Goal: Task Accomplishment & Management: Manage account settings

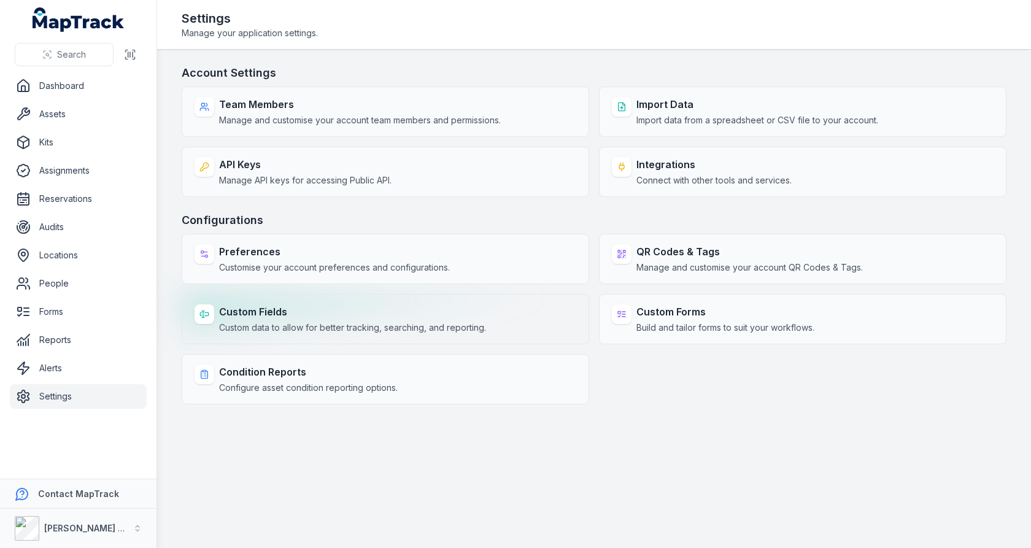
click at [403, 325] on span "Custom data to allow for better tracking, searching, and reporting." at bounding box center [352, 328] width 267 height 12
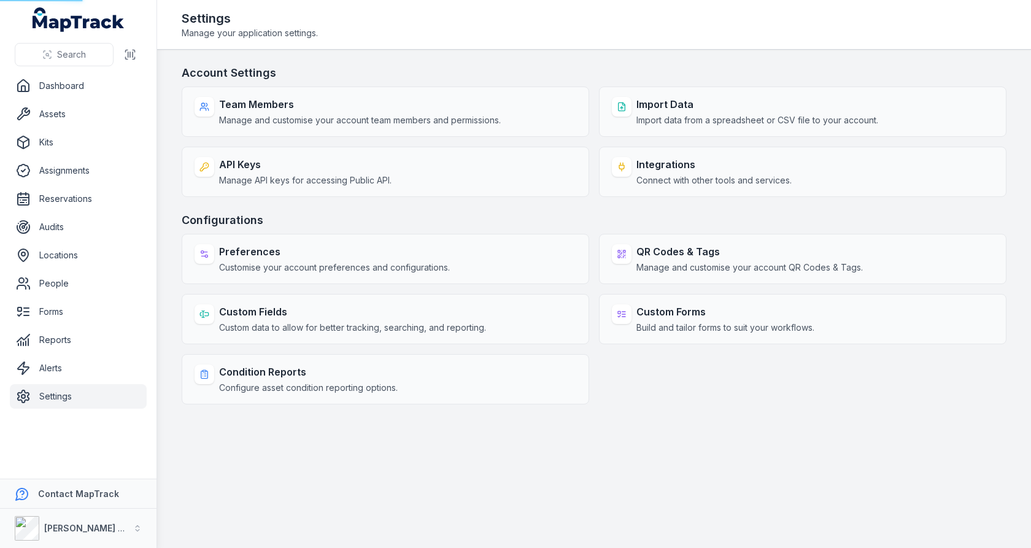
click at [515, 225] on h3 "Configurations" at bounding box center [594, 220] width 825 height 17
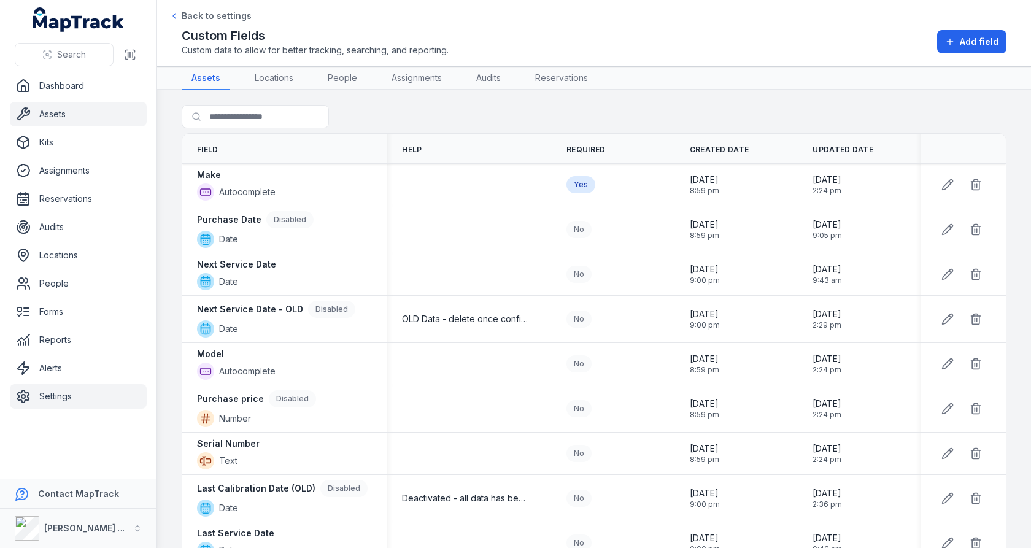
click at [93, 115] on link "Assets" at bounding box center [78, 114] width 137 height 25
click at [56, 343] on link "Reports" at bounding box center [78, 340] width 137 height 25
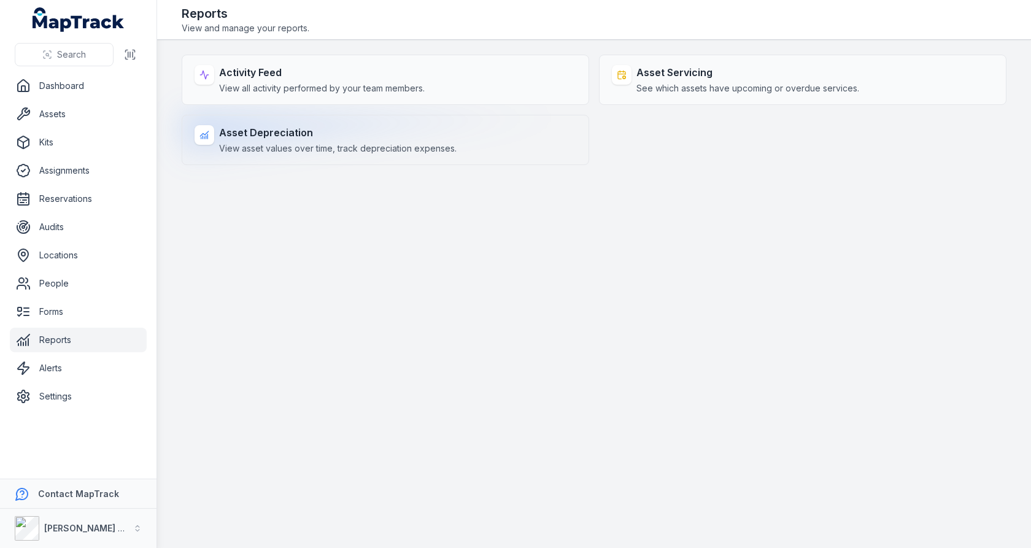
click at [431, 142] on span "View asset values over time, track depreciation expenses." at bounding box center [337, 148] width 237 height 12
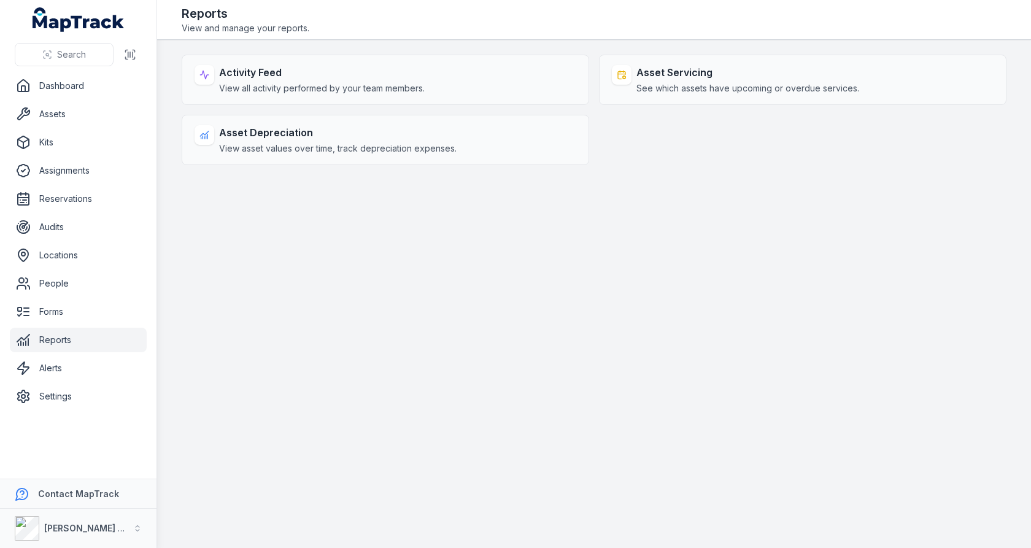
click at [488, 202] on main "Activity Feed View all activity performed by your team members. Asset Servicing…" at bounding box center [594, 294] width 874 height 508
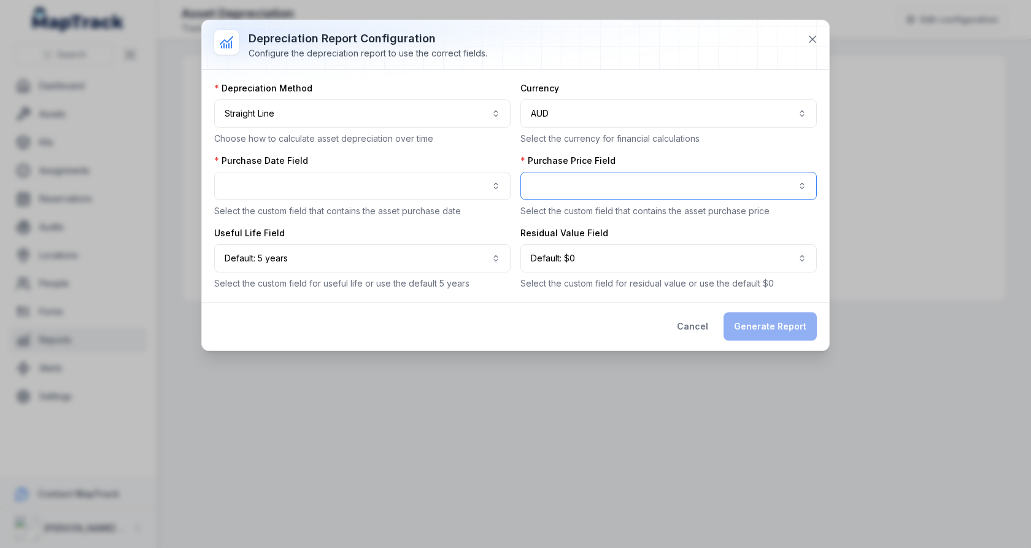
click at [671, 180] on button "button" at bounding box center [668, 186] width 296 height 28
click at [664, 188] on button "button" at bounding box center [668, 186] width 296 height 28
click at [444, 190] on button "button" at bounding box center [362, 186] width 296 height 28
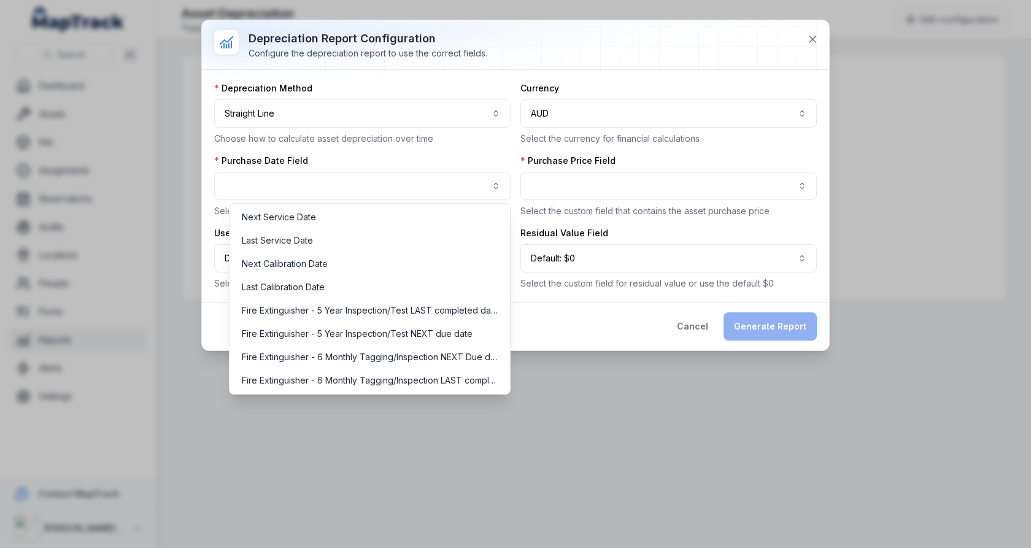
click at [502, 158] on div "Purchase Date Field Select the custom field that contains the asset purchase da…" at bounding box center [362, 186] width 296 height 63
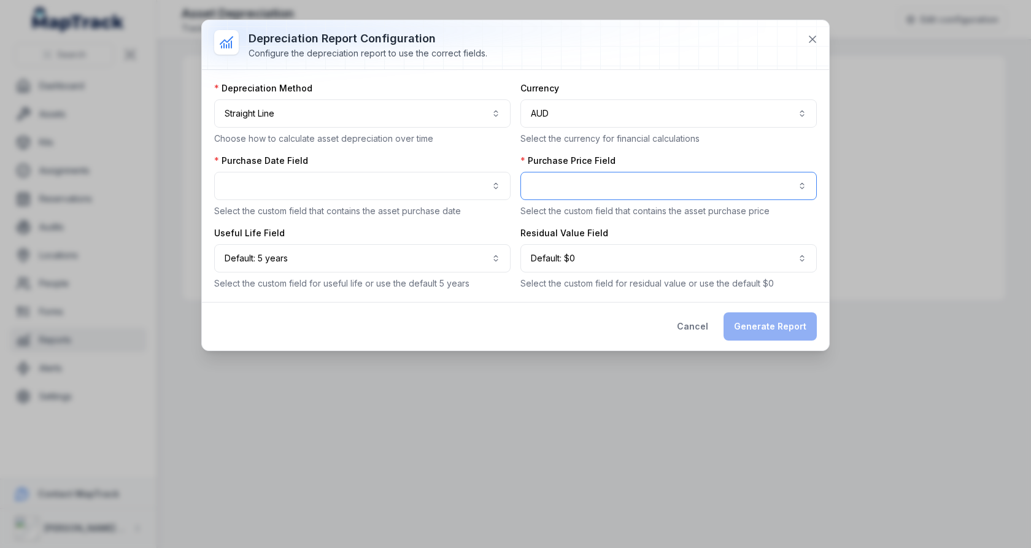
click at [601, 175] on button "button" at bounding box center [668, 186] width 296 height 28
click at [520, 160] on div "**********" at bounding box center [515, 185] width 603 height 207
click at [455, 187] on button "button" at bounding box center [362, 186] width 296 height 28
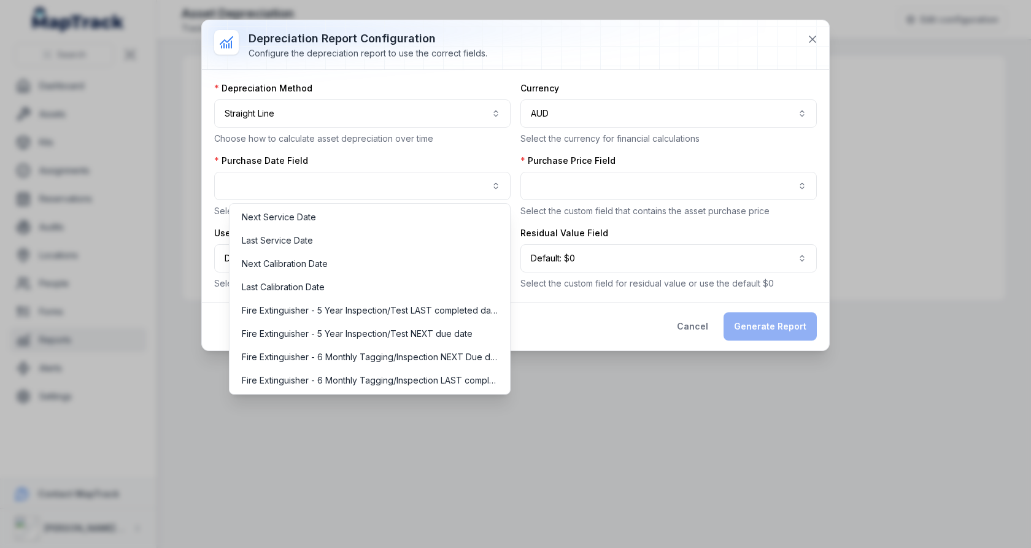
click at [465, 155] on div "Purchase Date Field Select the custom field that contains the asset purchase da…" at bounding box center [362, 186] width 296 height 63
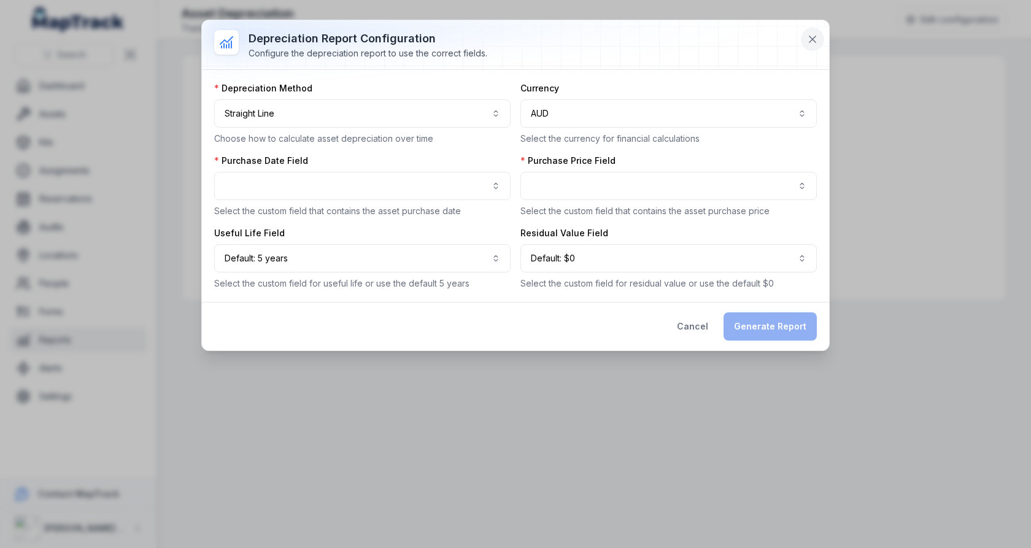
click at [819, 45] on icon at bounding box center [812, 39] width 12 height 12
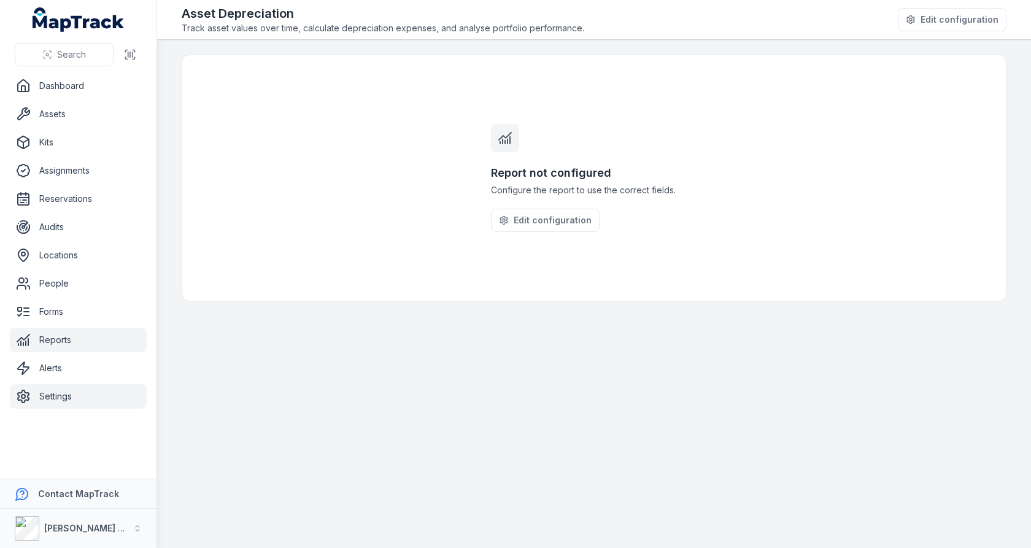
click at [58, 398] on link "Settings" at bounding box center [78, 396] width 137 height 25
click at [337, 387] on main "Report not configured Configure the report to use the correct fields. Edit conf…" at bounding box center [594, 294] width 874 height 508
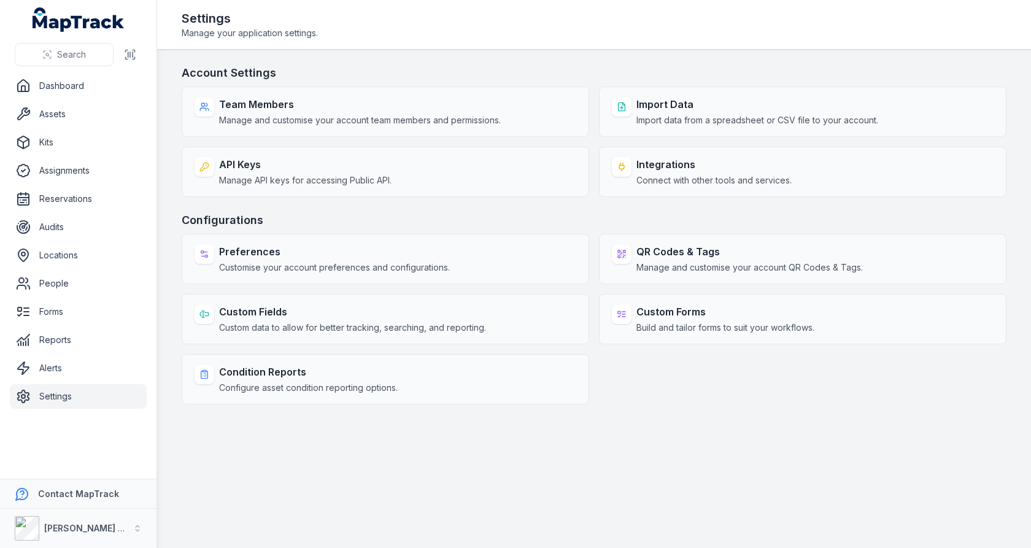
click at [720, 224] on h3 "Configurations" at bounding box center [594, 220] width 825 height 17
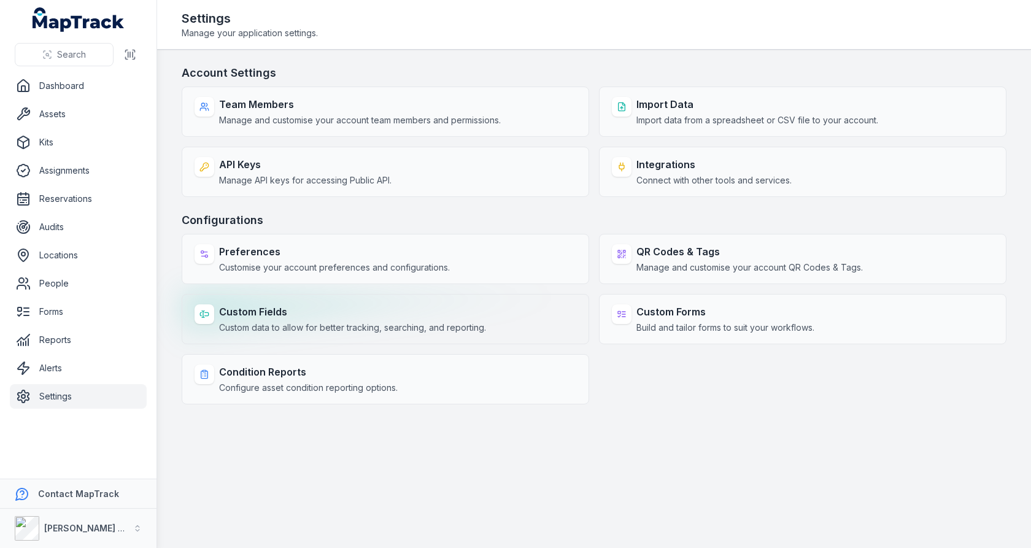
click at [473, 331] on span "Custom data to allow for better tracking, searching, and reporting." at bounding box center [352, 328] width 267 height 12
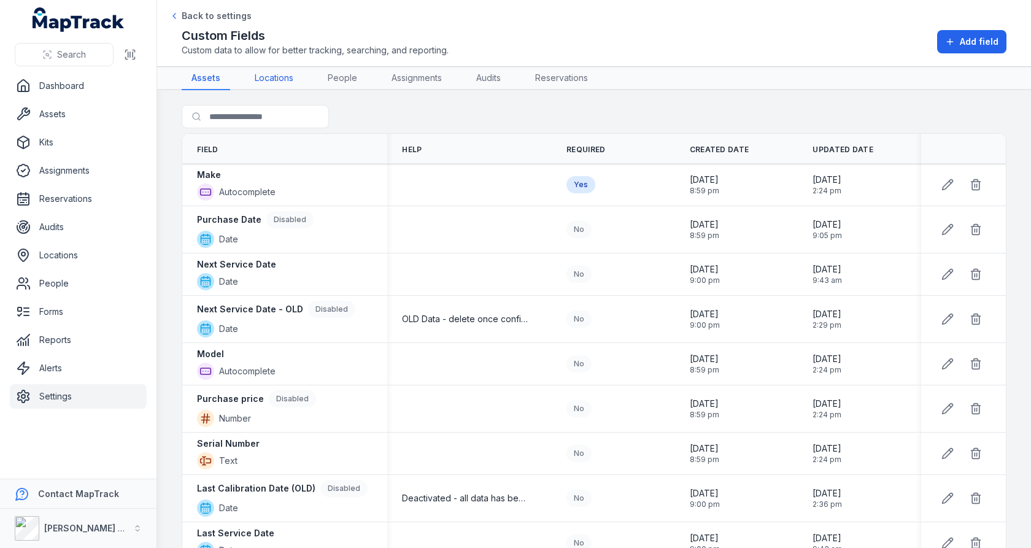
click at [269, 83] on link "Locations" at bounding box center [274, 78] width 58 height 23
click at [413, 117] on div "Search for fields" at bounding box center [594, 119] width 825 height 28
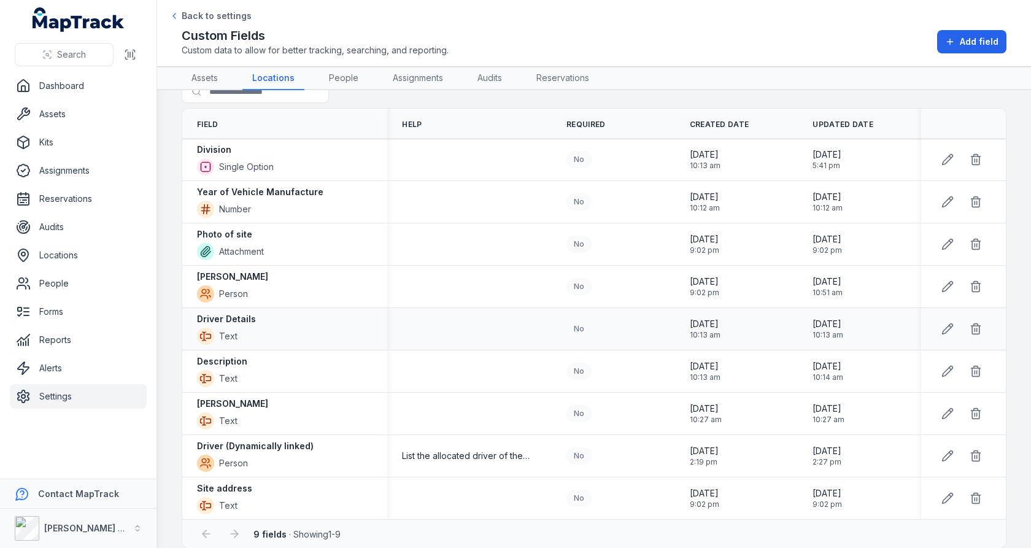
scroll to position [26, 0]
click at [945, 328] on icon at bounding box center [947, 328] width 12 height 12
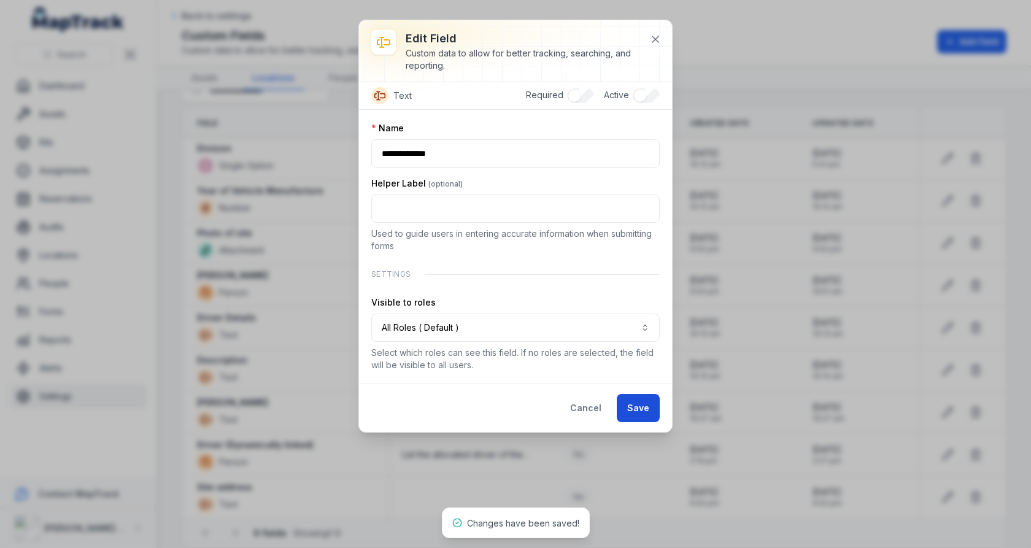
click at [637, 404] on button "Save" at bounding box center [638, 408] width 43 height 28
